Goal: Find specific page/section

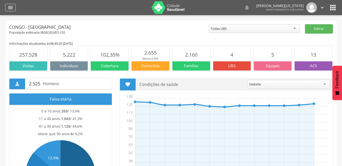
click at [7, 9] on icon "" at bounding box center [10, 8] width 6 height 6
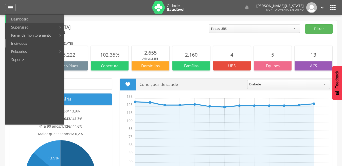
click at [25, 43] on link "Indivíduos" at bounding box center [35, 44] width 58 height 8
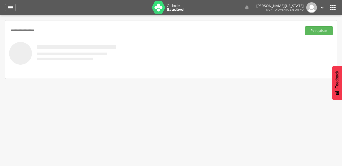
click at [305, 26] on button "Pesquisar" at bounding box center [319, 30] width 28 height 9
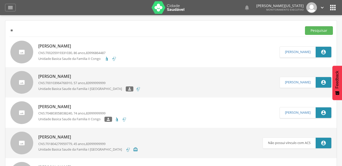
type input "*"
click at [305, 26] on button "Pesquisar" at bounding box center [319, 30] width 28 height 9
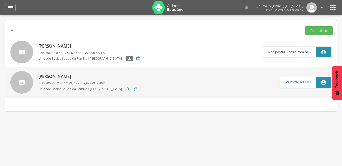
type input "*"
click at [305, 26] on button "Pesquisar" at bounding box center [319, 30] width 28 height 9
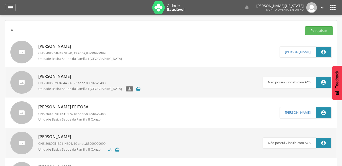
type input "*"
